Goal: Task Accomplishment & Management: Use online tool/utility

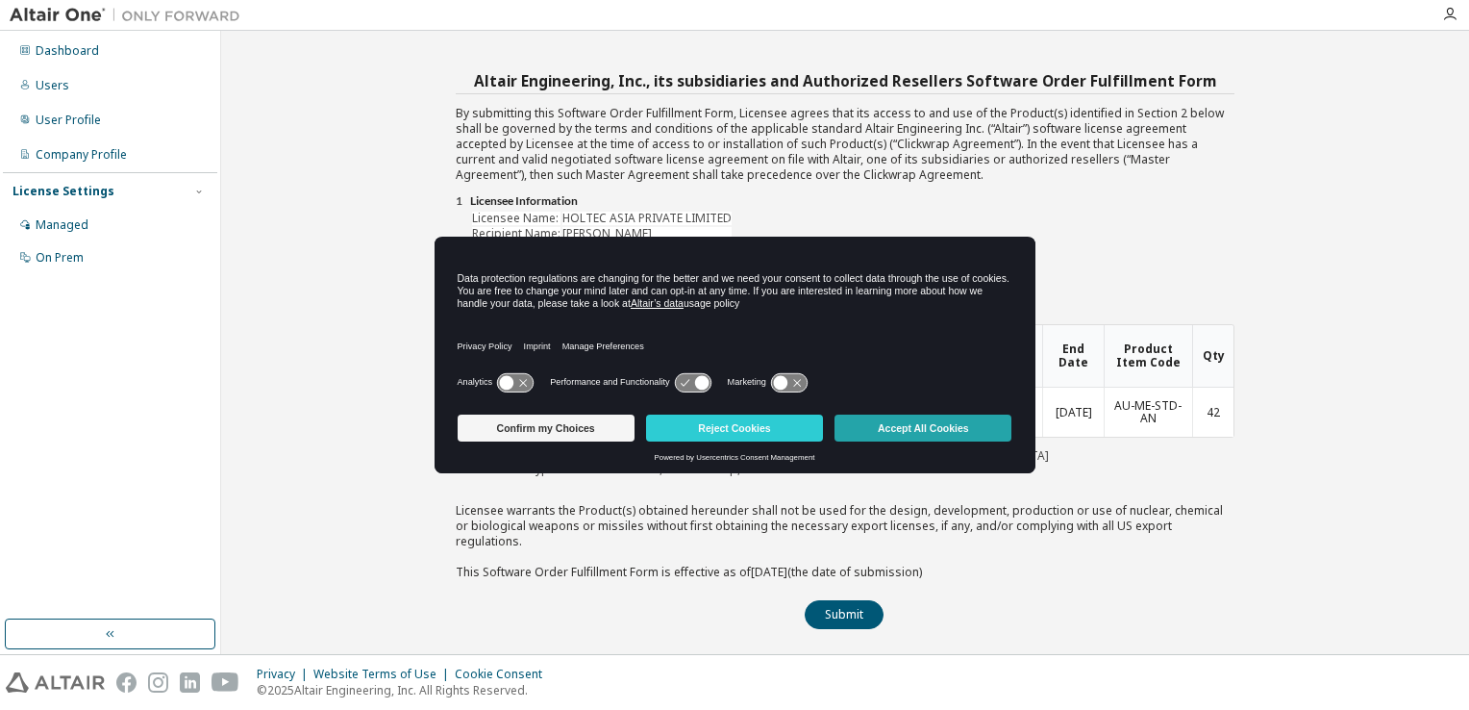
click at [946, 435] on button "Accept All Cookies" at bounding box center [923, 427] width 177 height 27
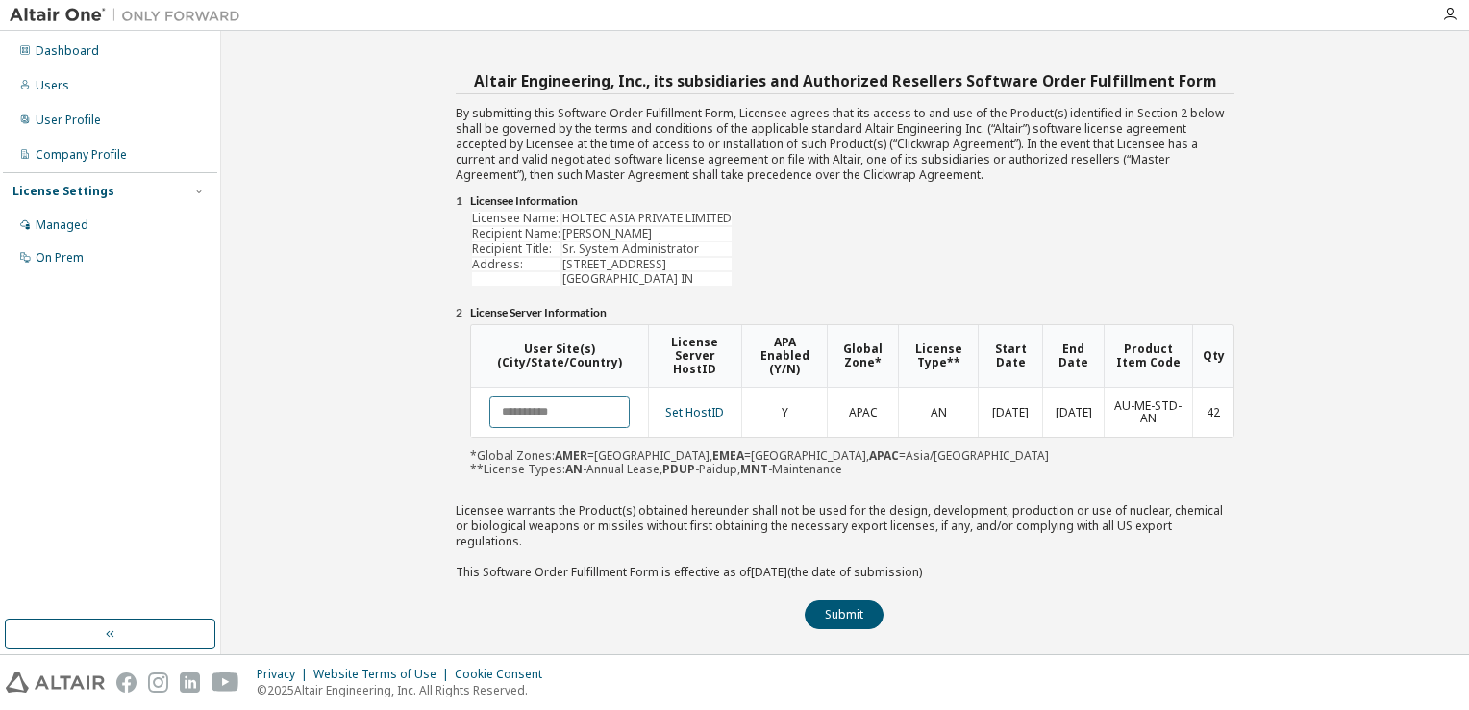
click at [562, 410] on input "text" at bounding box center [559, 412] width 140 height 32
drag, startPoint x: 181, startPoint y: 202, endPoint x: 173, endPoint y: 253, distance: 51.5
click at [173, 253] on div "License Settings Managed On Prem" at bounding box center [110, 223] width 214 height 103
drag, startPoint x: 173, startPoint y: 253, endPoint x: 379, endPoint y: 183, distance: 217.4
click at [379, 183] on div "Altair Engineering, Inc., its subsidiaries and Authorized Resellers Software Or…" at bounding box center [845, 342] width 1229 height 604
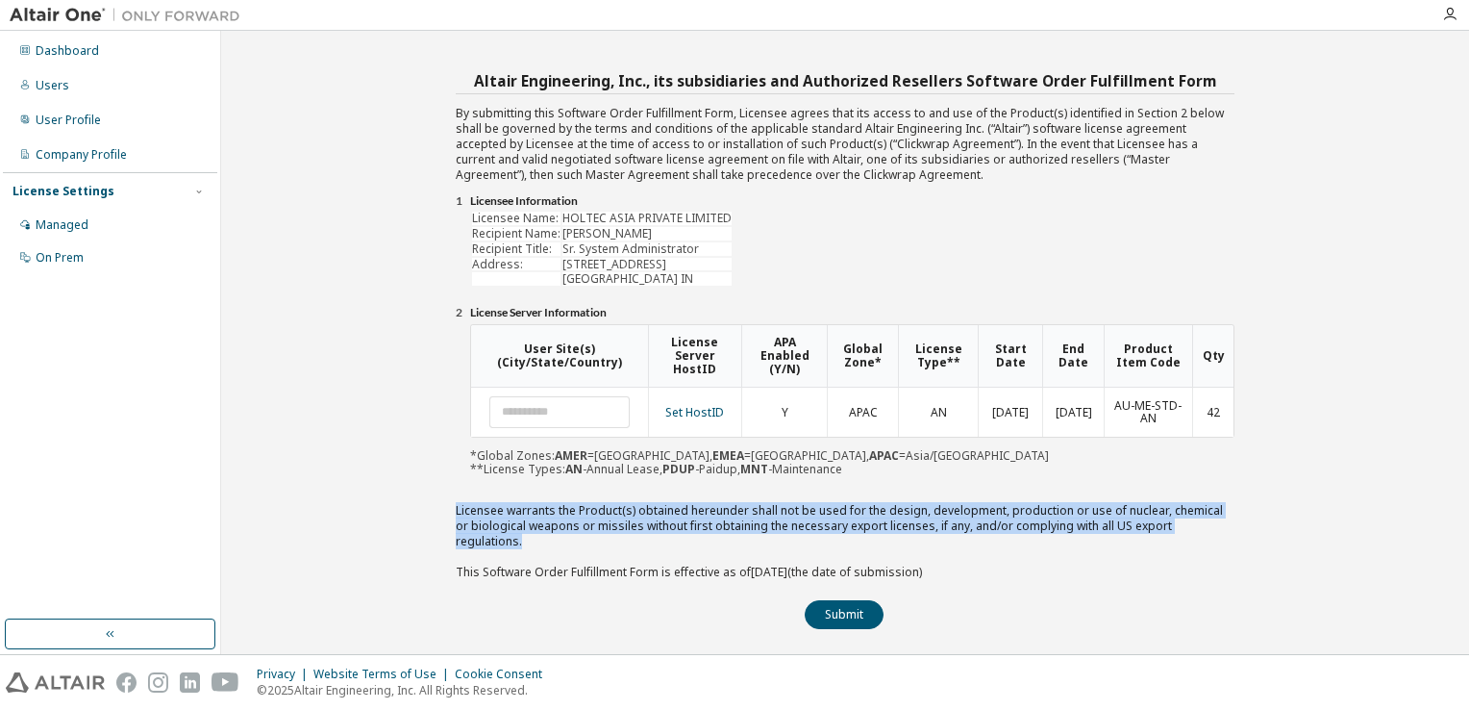
drag, startPoint x: 1211, startPoint y: 525, endPoint x: 455, endPoint y: 502, distance: 757.0
click at [456, 502] on div "Altair Engineering, Inc., its subsidiaries and Authorized Resellers Software Or…" at bounding box center [845, 348] width 779 height 562
copy div "Licensee warrants the Product(s) obtained hereunder shall not be used for the d…"
